Goal: Task Accomplishment & Management: Manage account settings

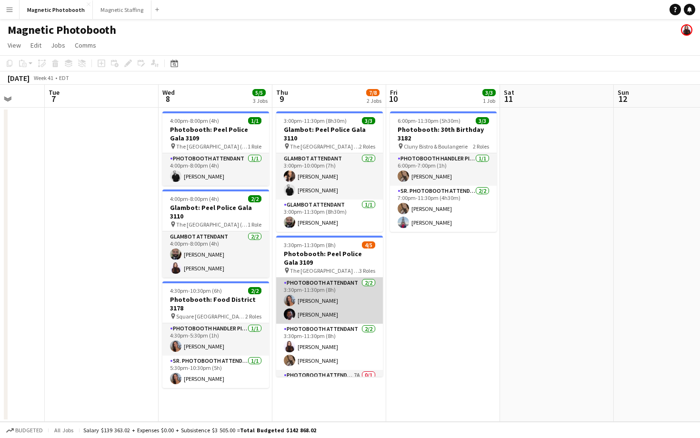
scroll to position [26, 0]
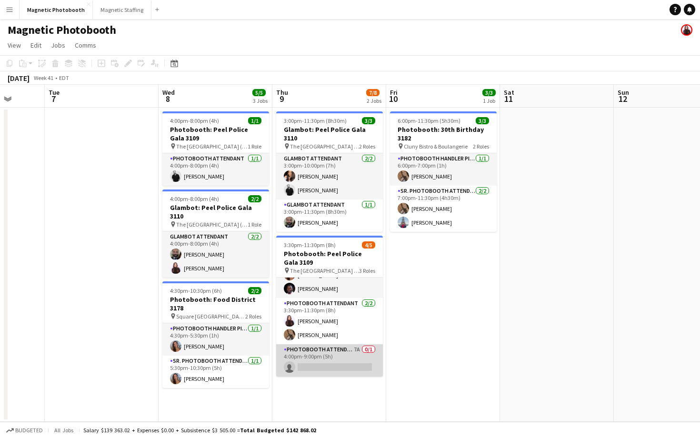
click at [336, 346] on app-card-role "Photobooth Attendant 7A 0/1 4:00pm-9:00pm (5h) single-neutral-actions" at bounding box center [329, 360] width 107 height 32
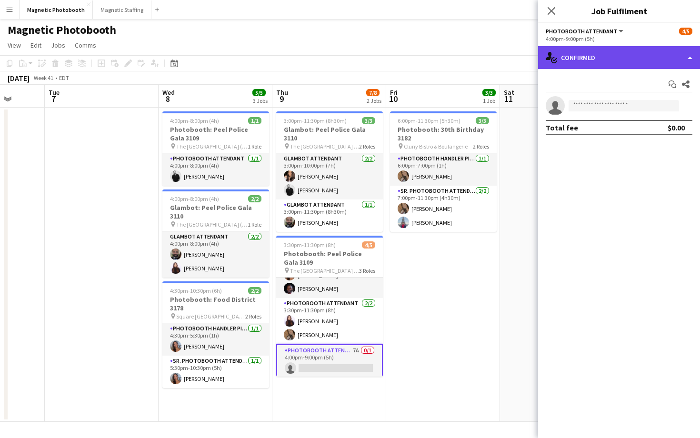
click at [645, 46] on div "single-neutral-actions-check-2 Confirmed" at bounding box center [619, 57] width 162 height 23
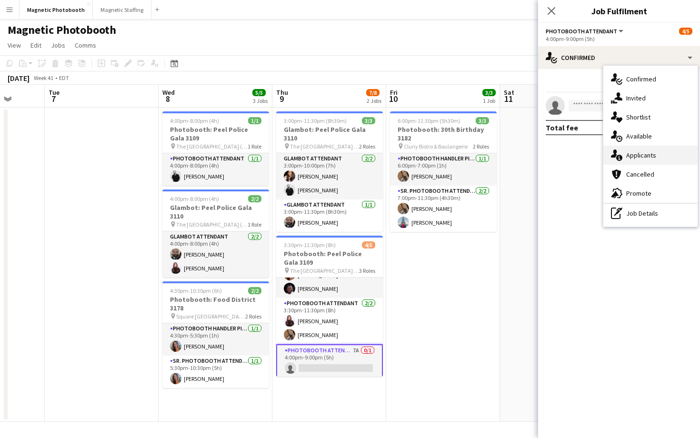
click at [659, 149] on div "single-neutral-actions-information Applicants" at bounding box center [650, 155] width 94 height 19
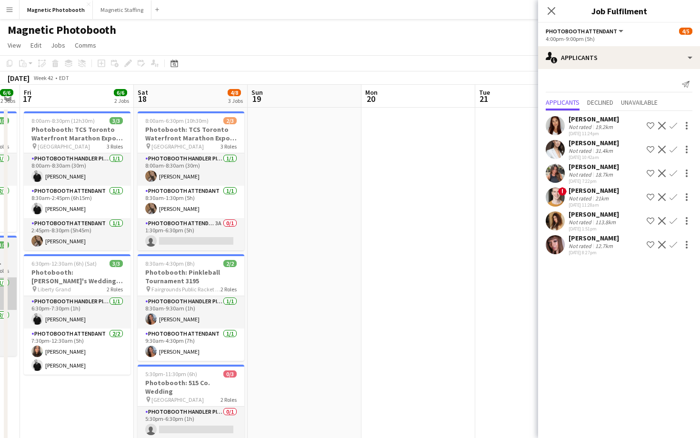
scroll to position [0, 411]
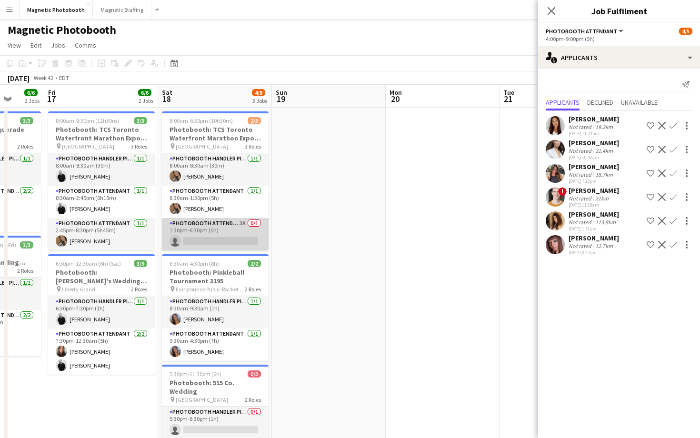
click at [207, 235] on app-card-role "Photobooth Attendant 3A 0/1 1:30pm-6:30pm (5h) single-neutral-actions" at bounding box center [215, 234] width 107 height 32
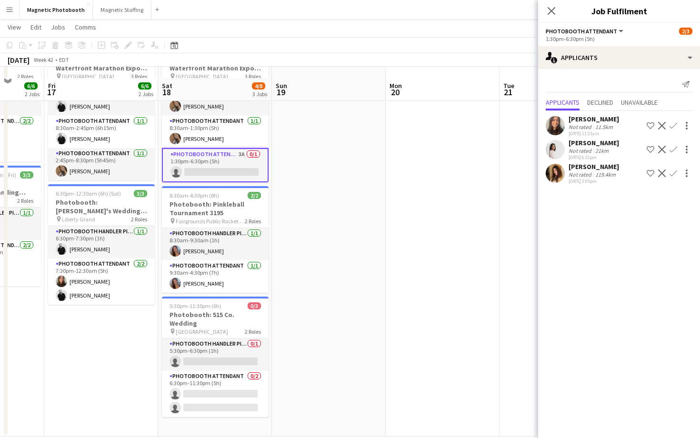
scroll to position [80, 0]
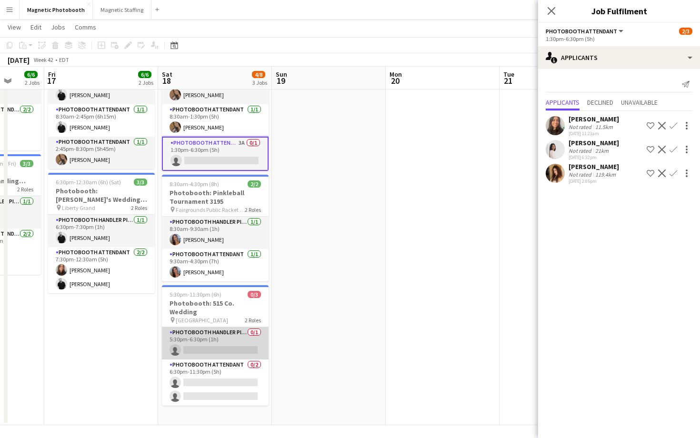
click at [227, 332] on app-card-role "Photobooth Handler Pick-Up/Drop-Off 0/1 5:30pm-6:30pm (1h) single-neutral-actio…" at bounding box center [215, 343] width 107 height 32
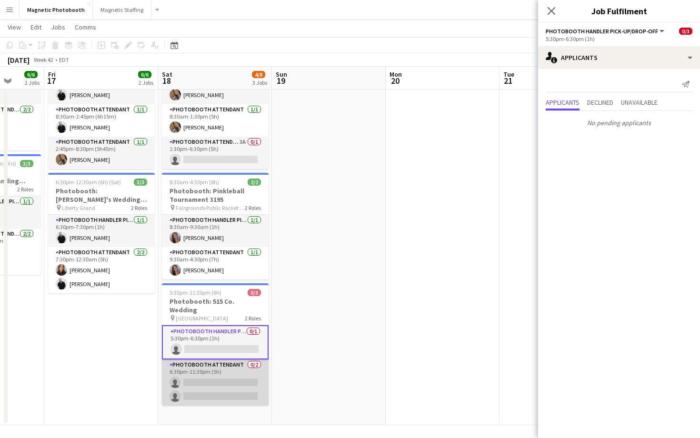
click at [212, 376] on app-card-role "Photobooth Attendant 0/2 6:30pm-11:30pm (5h) single-neutral-actions single-neut…" at bounding box center [215, 382] width 107 height 46
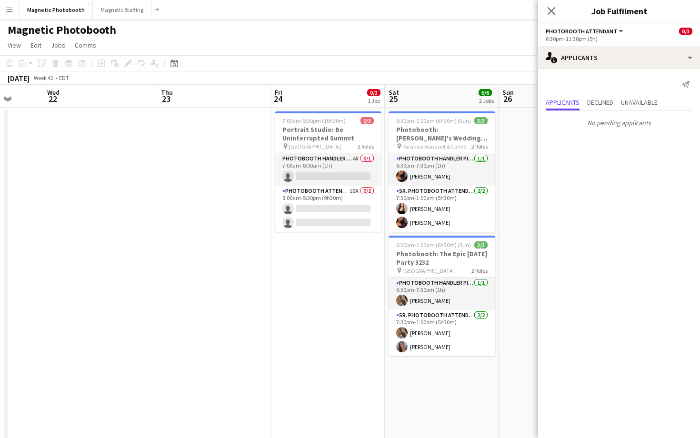
scroll to position [0, 332]
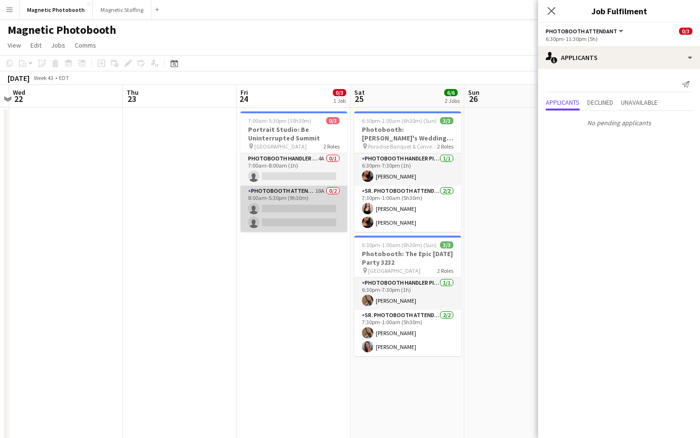
click at [323, 220] on app-card-role "Photobooth Attendant 10A 0/2 8:00am-5:30pm (9h30m) single-neutral-actions singl…" at bounding box center [293, 209] width 107 height 46
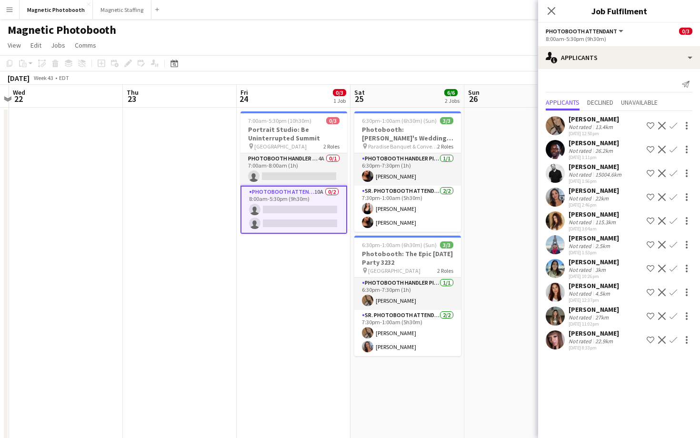
click at [673, 241] on app-icon "Confirm" at bounding box center [673, 245] width 8 height 8
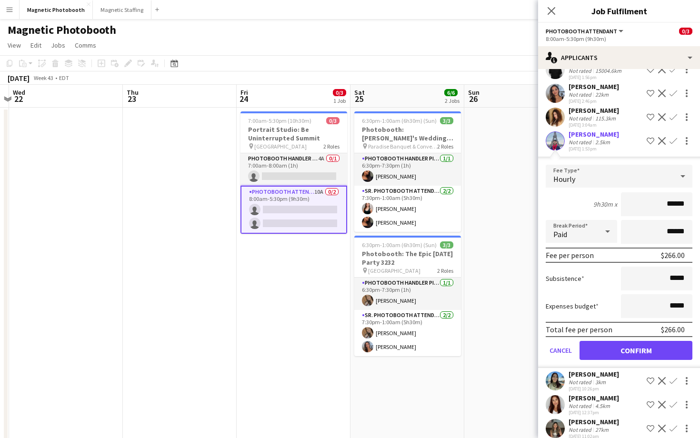
scroll to position [111, 0]
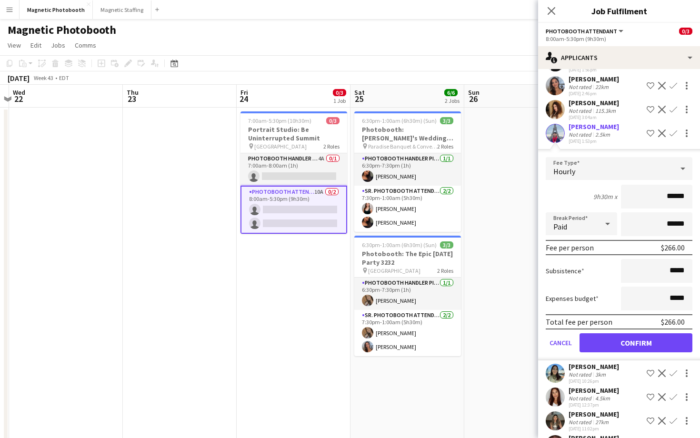
click at [668, 201] on input "******" at bounding box center [656, 197] width 71 height 24
type input "***"
click at [618, 343] on button "Confirm" at bounding box center [635, 342] width 113 height 19
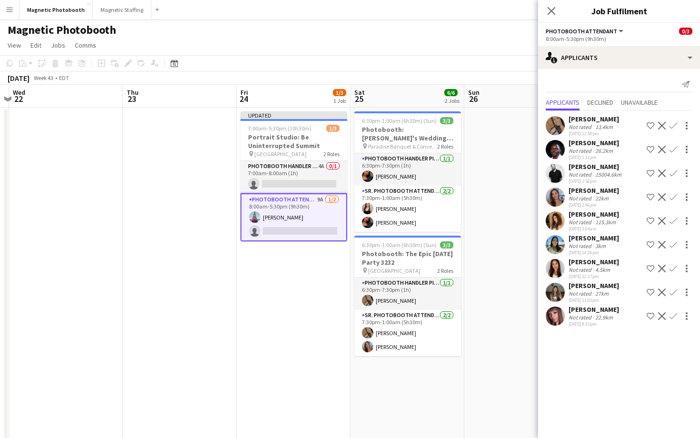
scroll to position [0, 332]
click at [303, 229] on app-card-role "Photobooth Attendant 9A [DATE] 8:00am-5:30pm (9h30m) [PERSON_NAME] single-neutr…" at bounding box center [294, 217] width 107 height 48
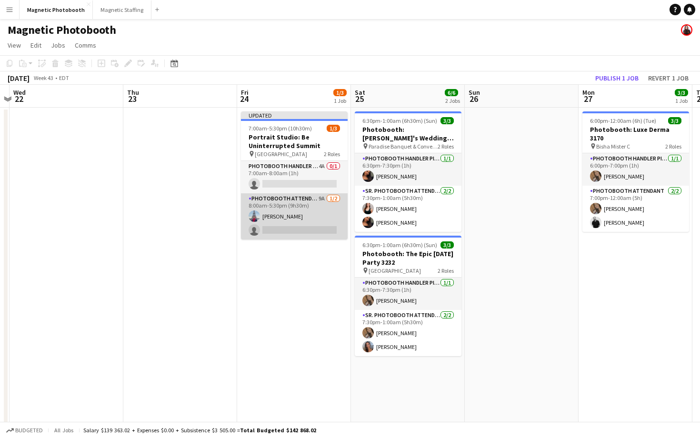
click at [303, 229] on app-card-role "Photobooth Attendant 9A [DATE] 8:00am-5:30pm (9h30m) [PERSON_NAME] single-neutr…" at bounding box center [294, 216] width 107 height 46
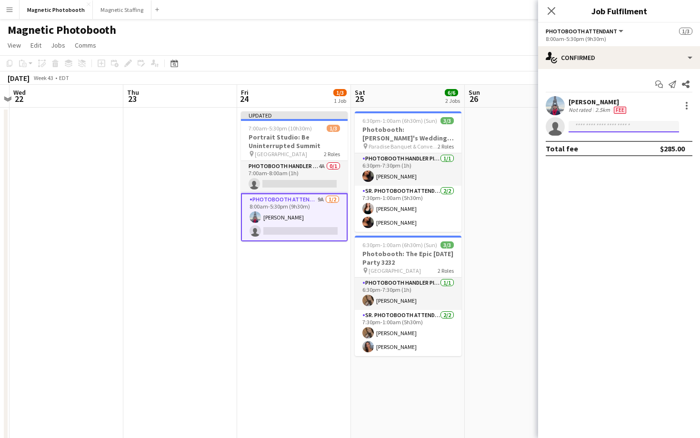
click at [614, 123] on input at bounding box center [623, 126] width 110 height 11
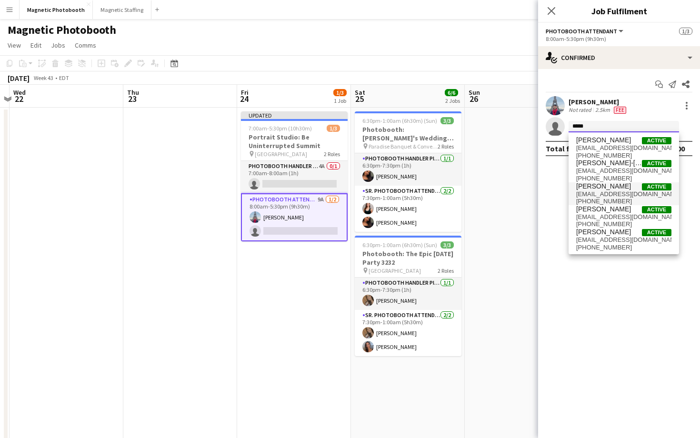
type input "*****"
click at [660, 188] on span "Active" at bounding box center [657, 186] width 30 height 7
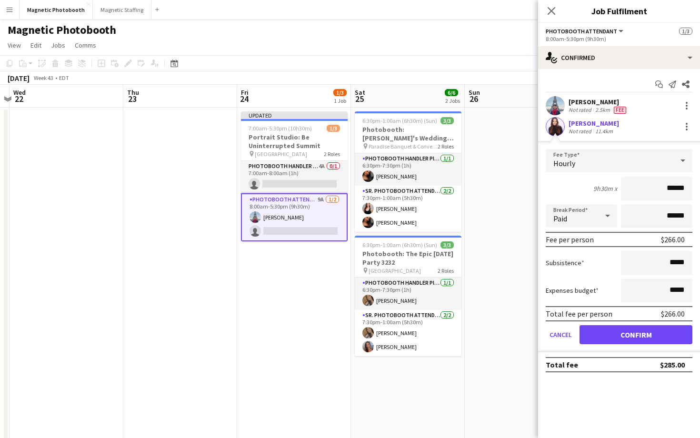
click at [671, 188] on input "******" at bounding box center [656, 189] width 71 height 24
type input "***"
click at [616, 327] on button "Confirm" at bounding box center [635, 334] width 113 height 19
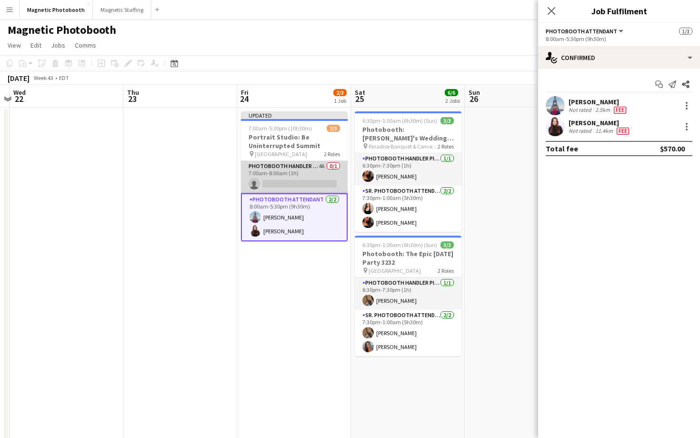
click at [343, 178] on app-card-role "Photobooth Handler Pick-Up/Drop-Off 4A 0/1 7:00am-8:00am (1h) single-neutral-ac…" at bounding box center [294, 177] width 107 height 32
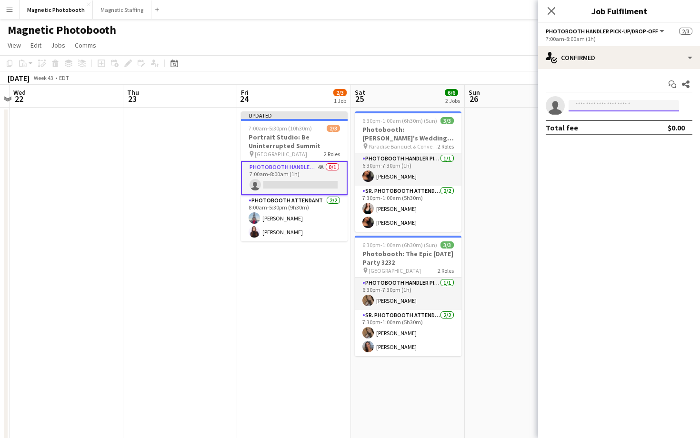
click at [583, 101] on input at bounding box center [623, 105] width 110 height 11
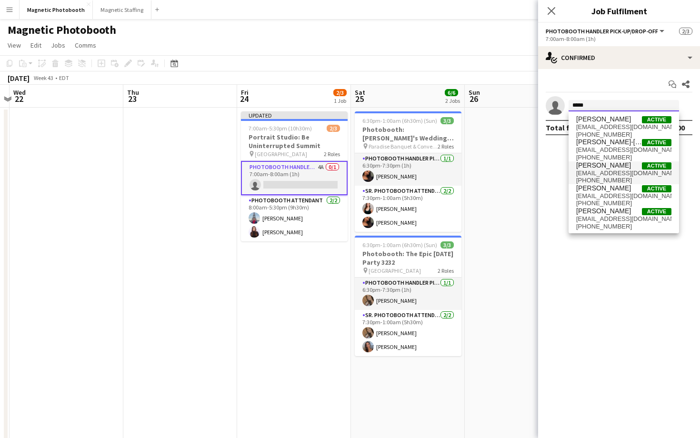
type input "*****"
click at [632, 166] on span "[PERSON_NAME] Active" at bounding box center [623, 165] width 95 height 8
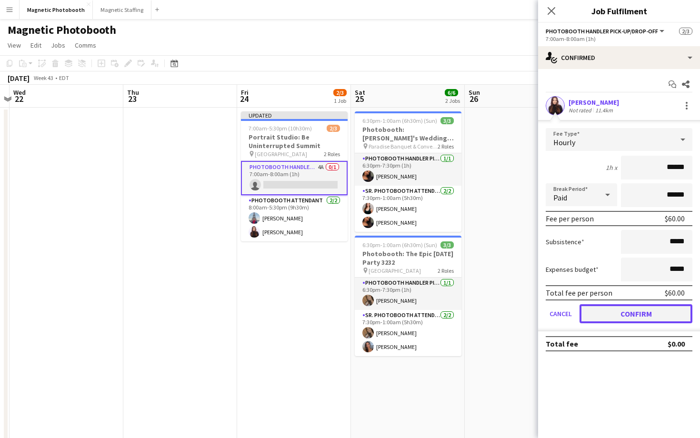
click at [640, 320] on button "Confirm" at bounding box center [635, 313] width 113 height 19
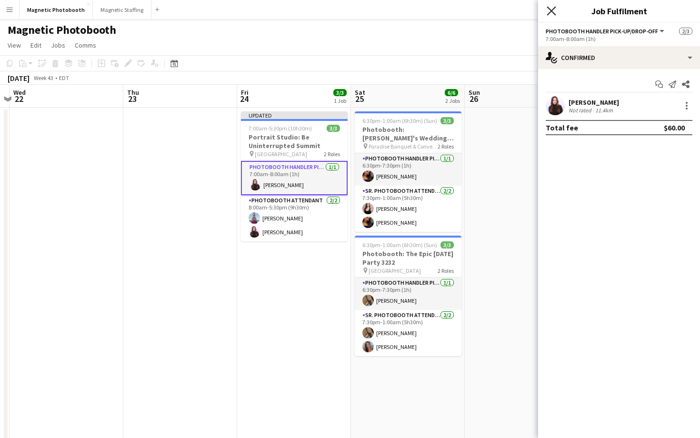
click at [553, 10] on icon "Close pop-in" at bounding box center [550, 10] width 9 height 9
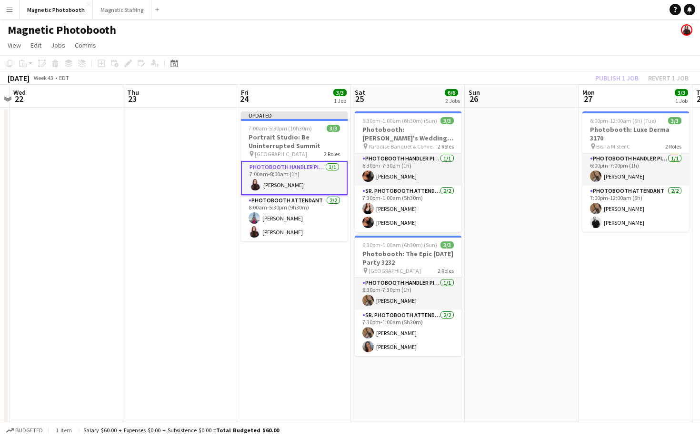
click at [553, 37] on app-page-menu "View Day view expanded Day view collapsed Month view Date picker Jump to [DATE]…" at bounding box center [350, 46] width 700 height 18
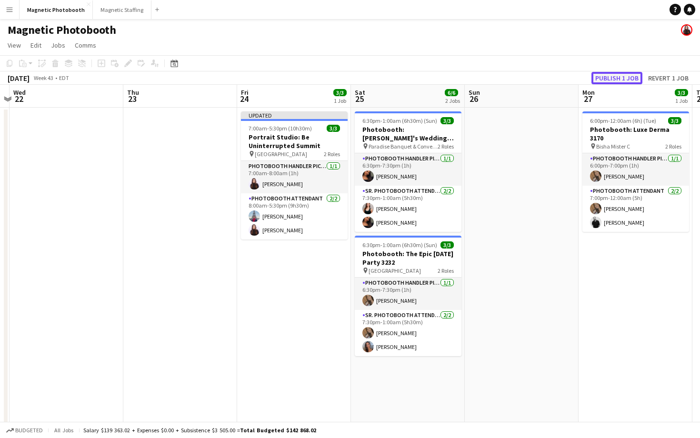
click at [612, 76] on button "Publish 1 job" at bounding box center [616, 78] width 51 height 12
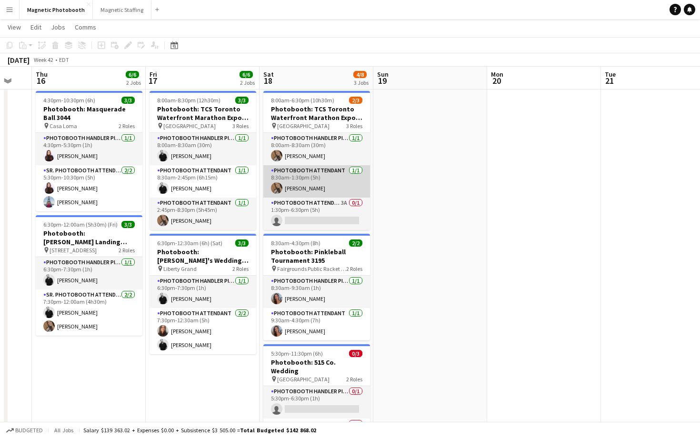
scroll to position [14, 0]
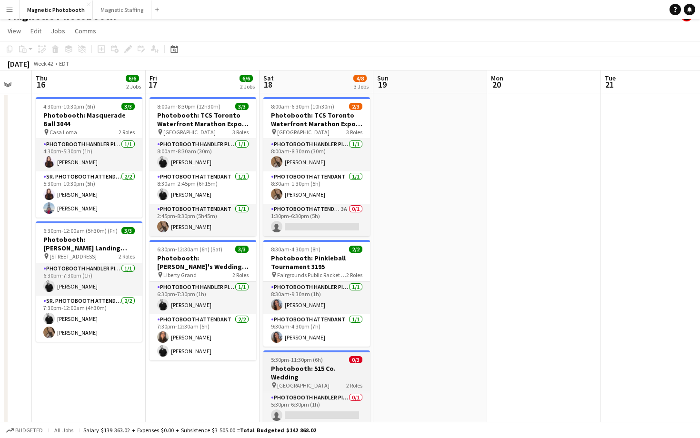
click at [313, 382] on span "[GEOGRAPHIC_DATA]" at bounding box center [303, 385] width 52 height 7
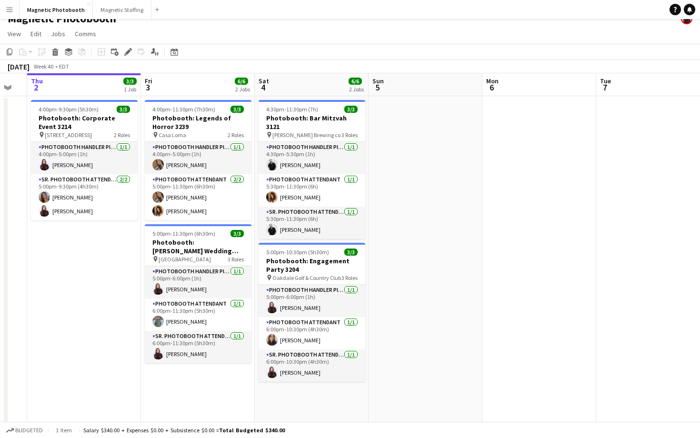
scroll to position [12, 0]
